Goal: Transaction & Acquisition: Register for event/course

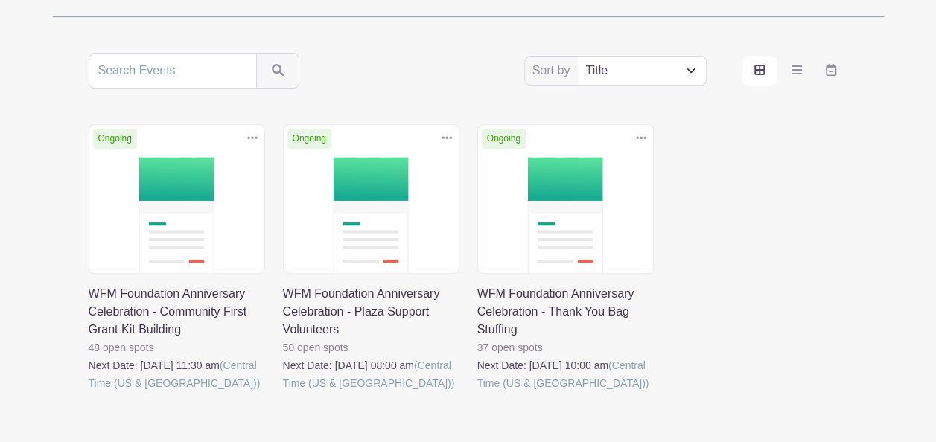
scroll to position [261, 0]
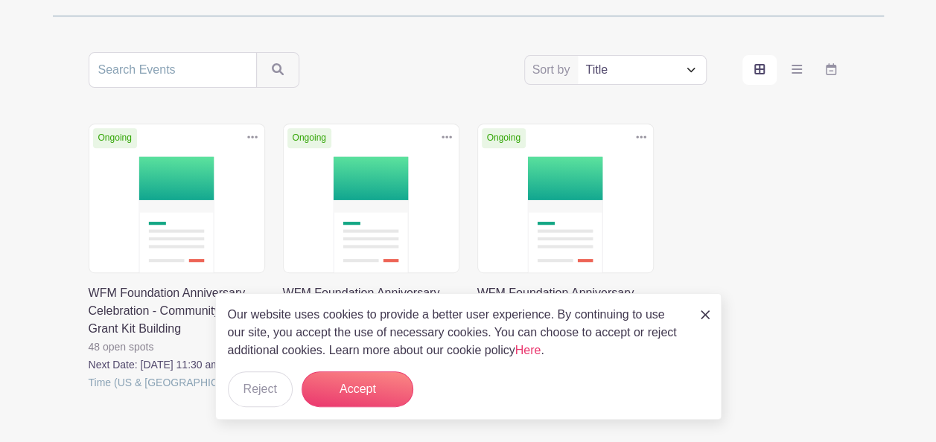
click at [711, 314] on div "Our website uses cookies to provide a better user experience. By continuing to …" at bounding box center [468, 356] width 507 height 127
click at [701, 316] on img at bounding box center [705, 315] width 9 height 9
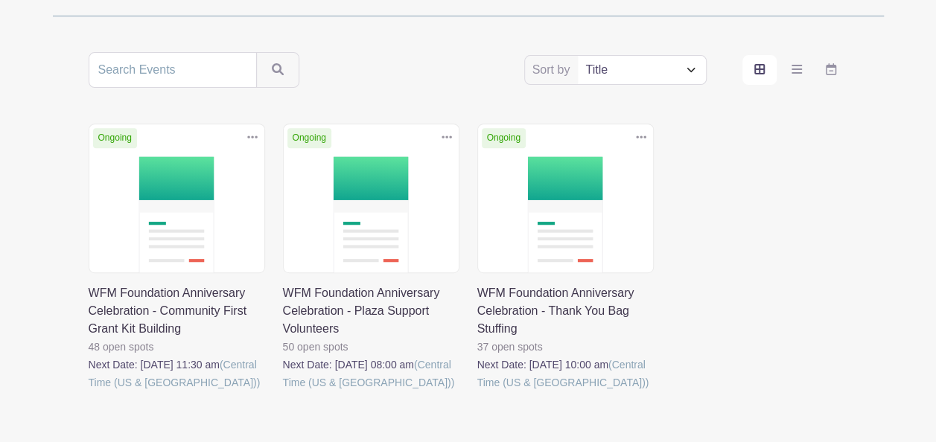
click at [89, 392] on link at bounding box center [89, 392] width 0 height 0
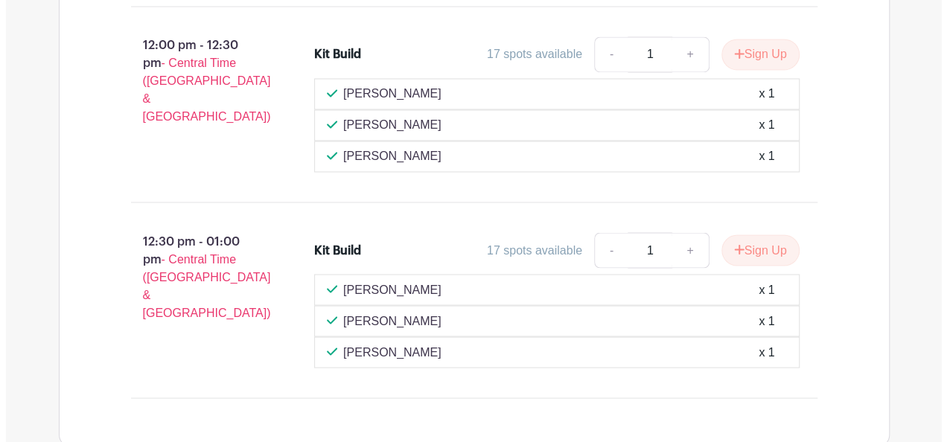
scroll to position [1236, 0]
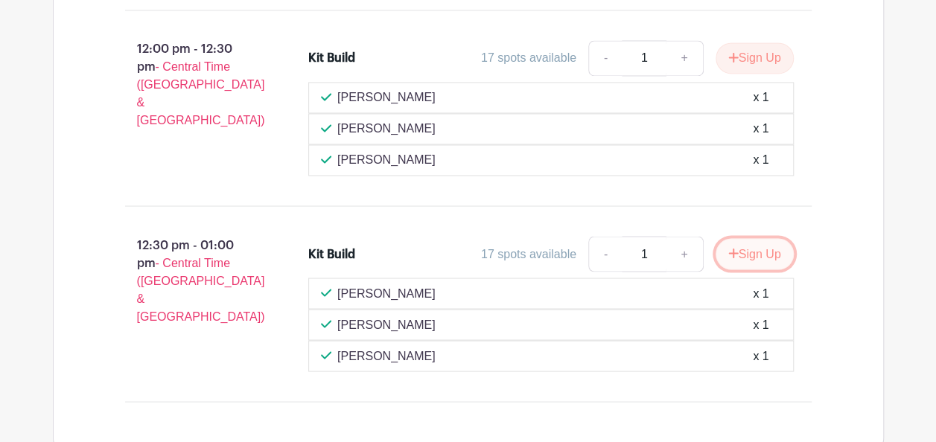
click at [754, 238] on button "Sign Up" at bounding box center [755, 253] width 78 height 31
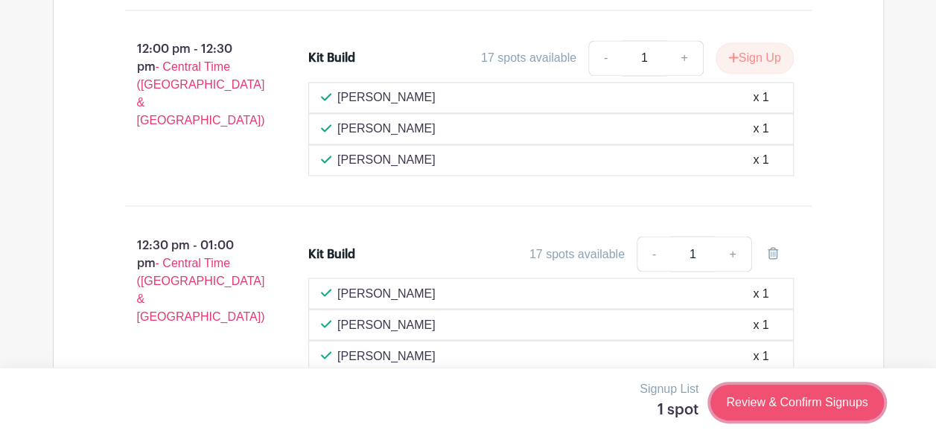
click at [758, 404] on link "Review & Confirm Signups" at bounding box center [797, 403] width 173 height 36
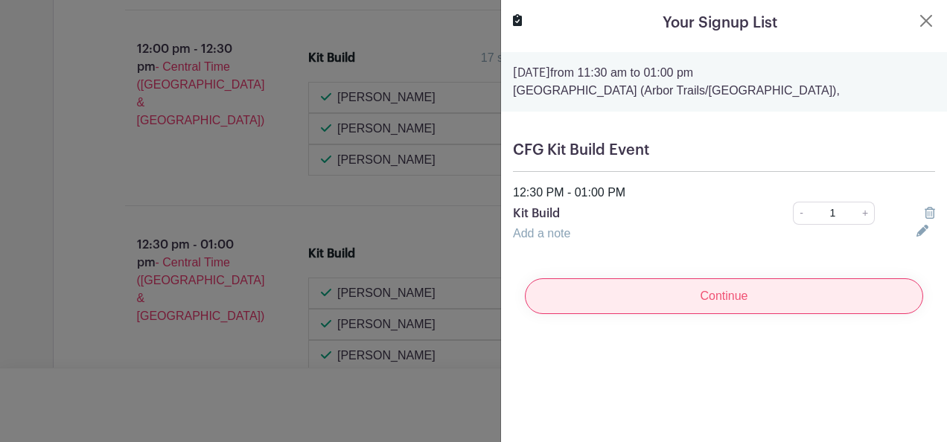
click at [773, 292] on input "Continue" at bounding box center [724, 297] width 399 height 36
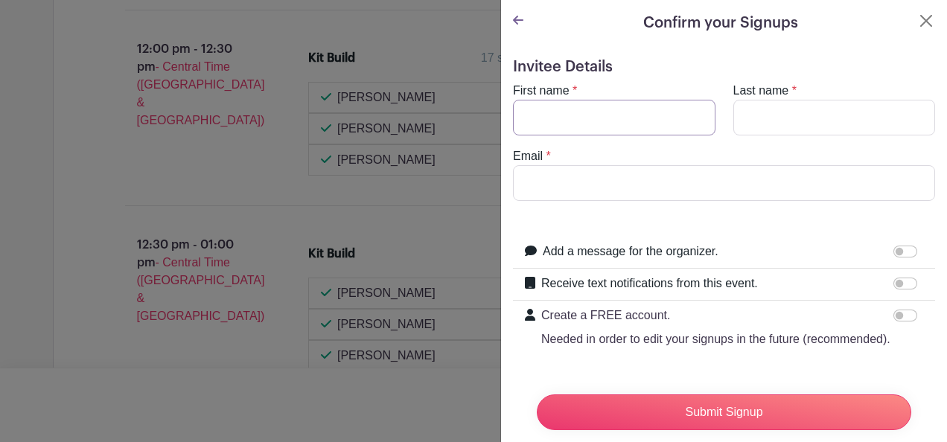
click at [637, 107] on input "First name" at bounding box center [614, 118] width 203 height 36
type input "[PERSON_NAME]"
type input "a"
type input "w"
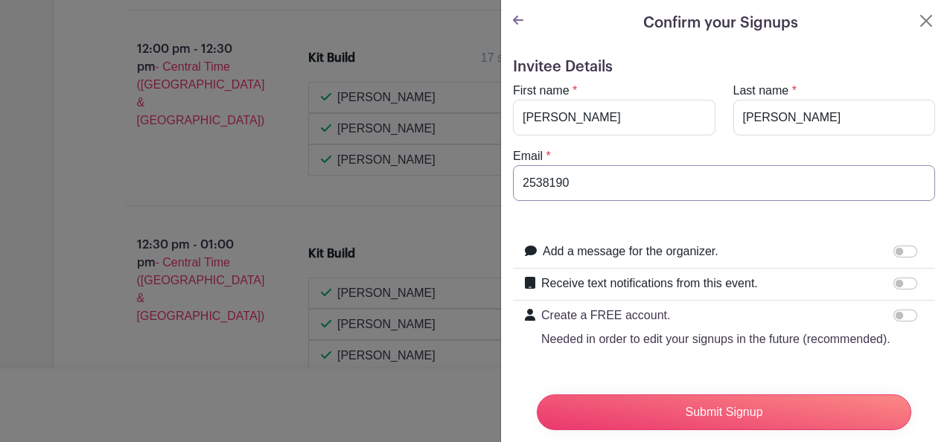
type input "[EMAIL_ADDRESS][DOMAIN_NAME]"
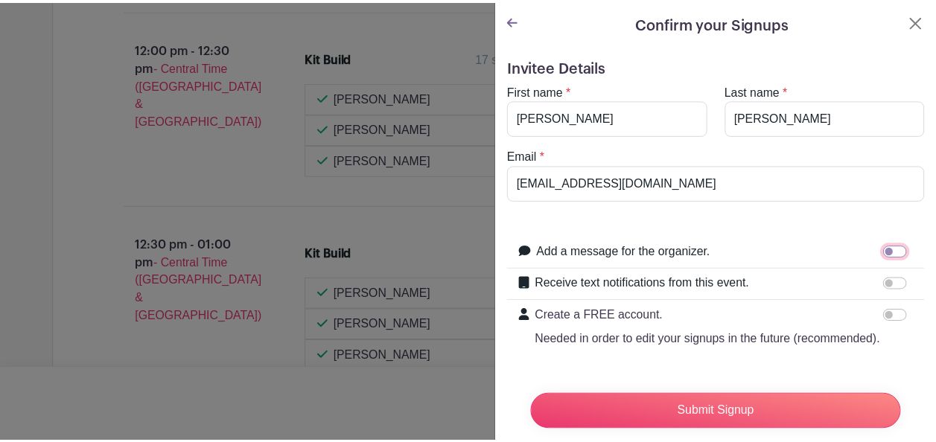
scroll to position [58, 0]
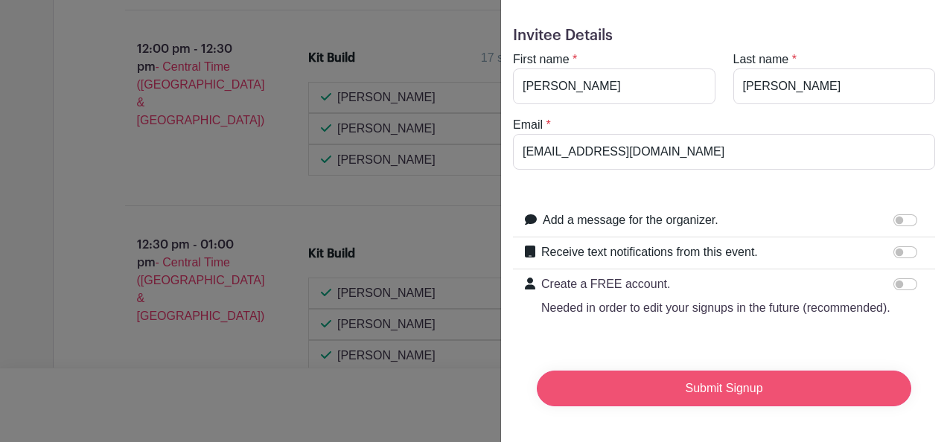
click at [766, 371] on input "Submit Signup" at bounding box center [724, 389] width 375 height 36
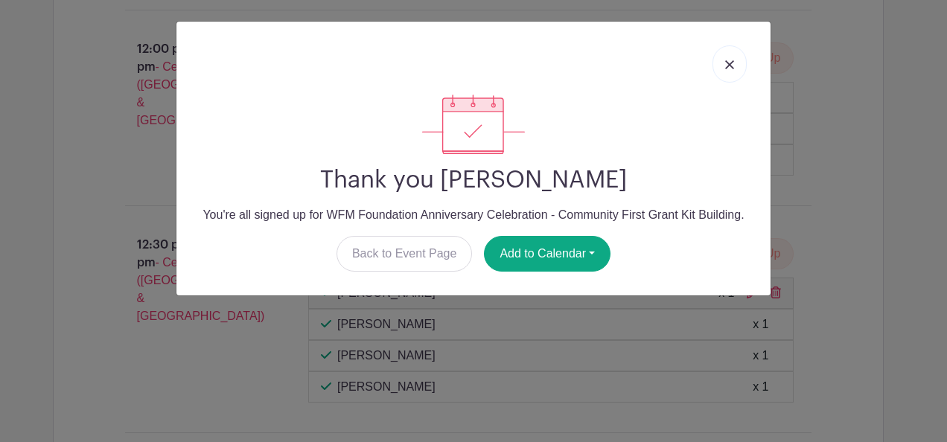
click at [727, 72] on link at bounding box center [730, 63] width 34 height 37
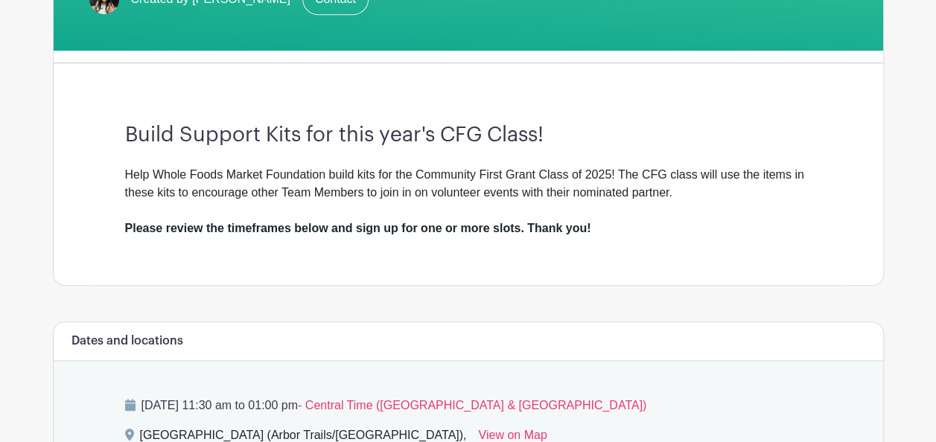
scroll to position [431, 0]
